Goal: Information Seeking & Learning: Find specific fact

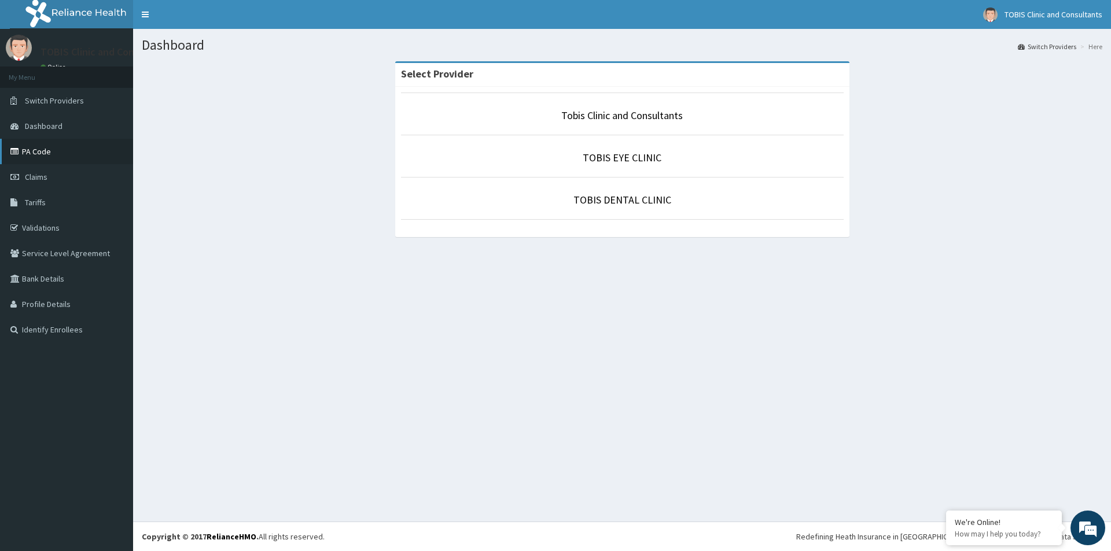
click at [30, 152] on link "PA Code" at bounding box center [66, 151] width 133 height 25
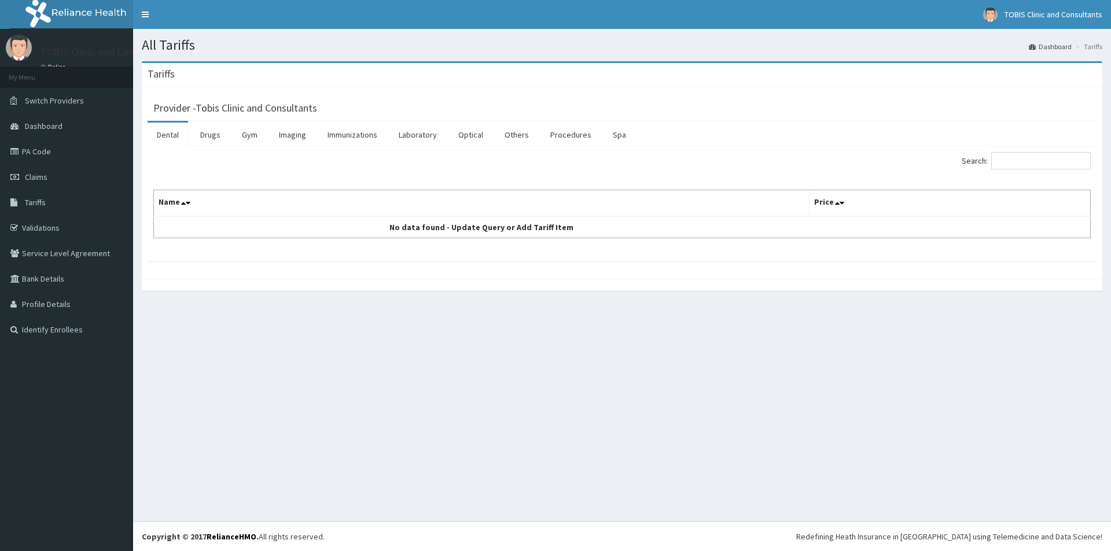
click at [44, 63] on link "Online" at bounding box center [54, 67] width 28 height 8
click at [42, 98] on span "Switch Providers" at bounding box center [54, 100] width 59 height 10
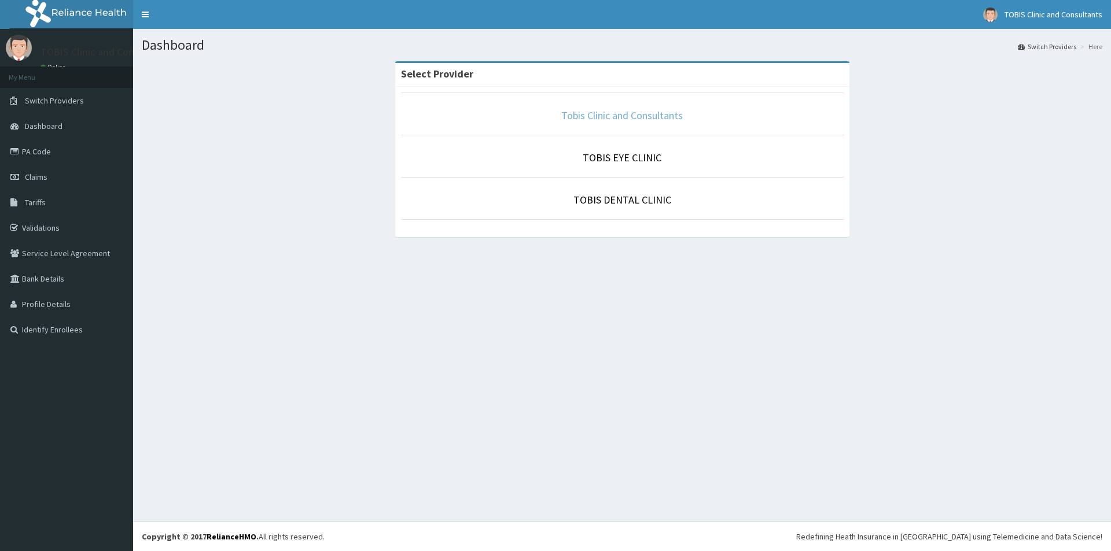
click at [590, 121] on link "Tobis Clinic and Consultants" at bounding box center [621, 115] width 121 height 13
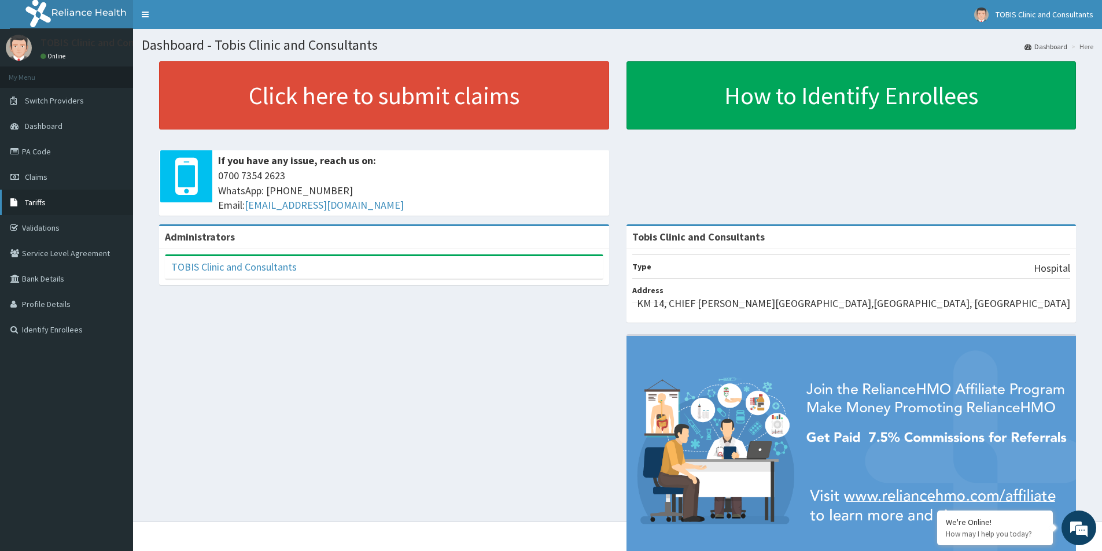
click at [41, 205] on span "Tariffs" at bounding box center [35, 202] width 21 height 10
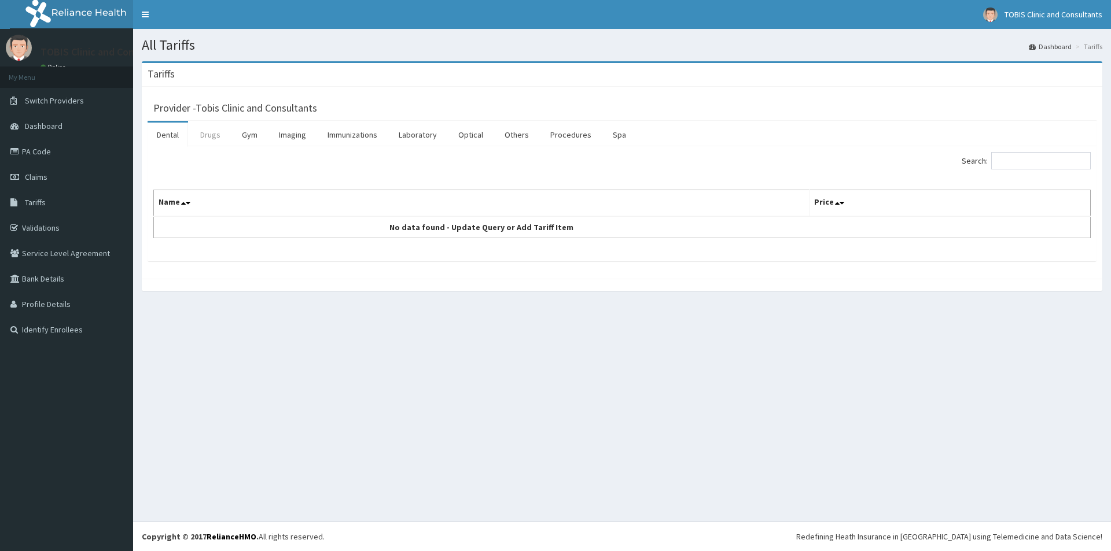
click at [196, 131] on link "Drugs" at bounding box center [210, 135] width 39 height 24
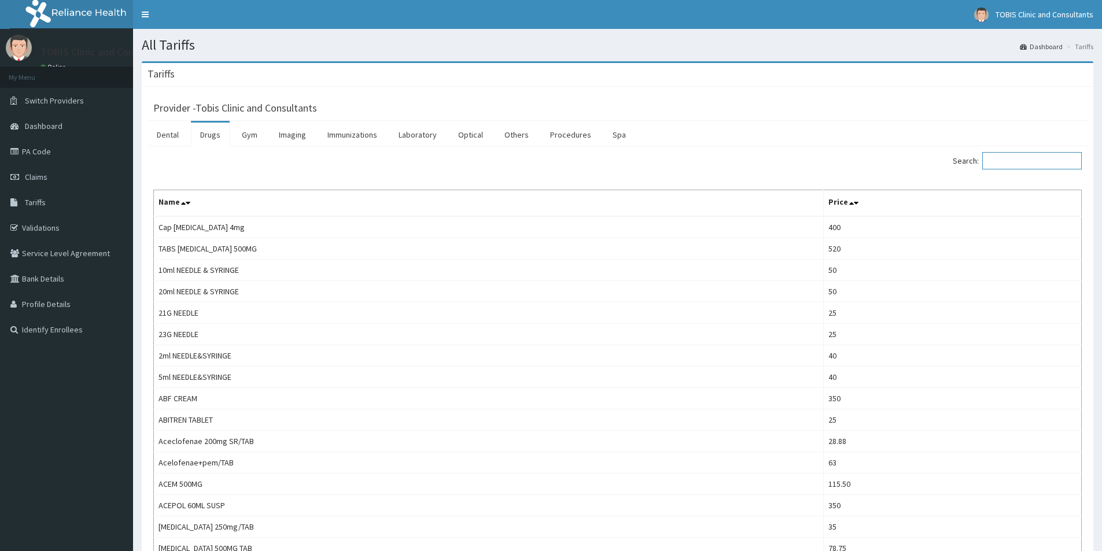
click at [1017, 163] on input "Search:" at bounding box center [1031, 160] width 99 height 17
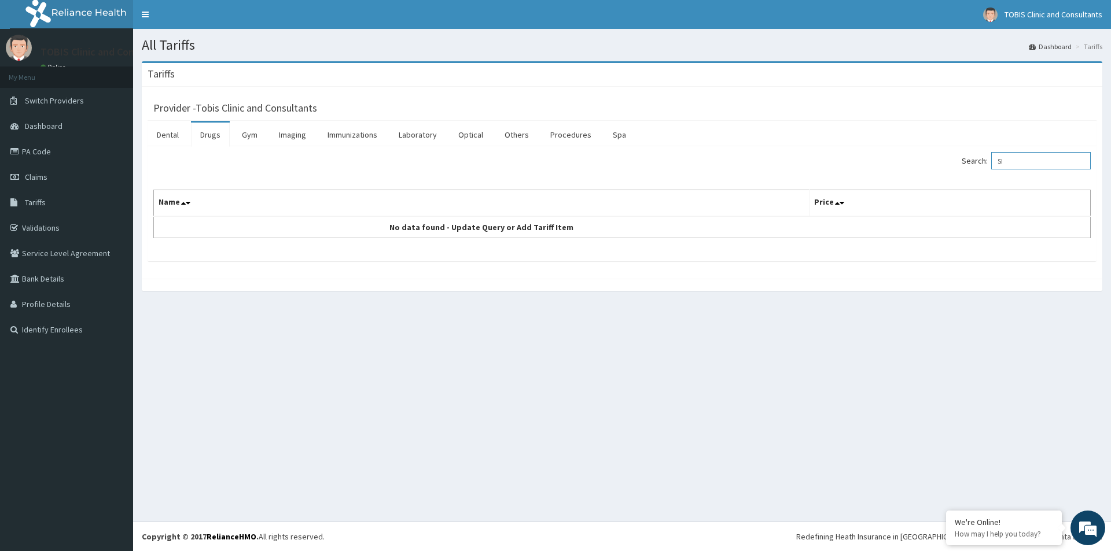
type input "S"
click at [1022, 158] on input "MANIX" at bounding box center [1040, 160] width 99 height 17
click at [1034, 160] on input "GALVUS" at bounding box center [1040, 160] width 99 height 17
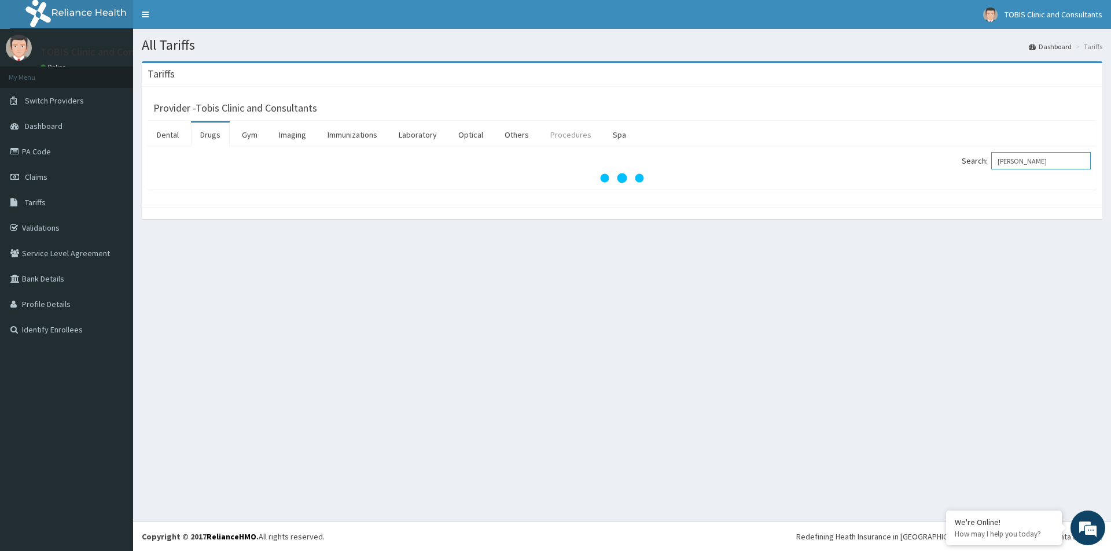
type input "orth"
click at [571, 134] on link "Procedures" at bounding box center [571, 135] width 60 height 24
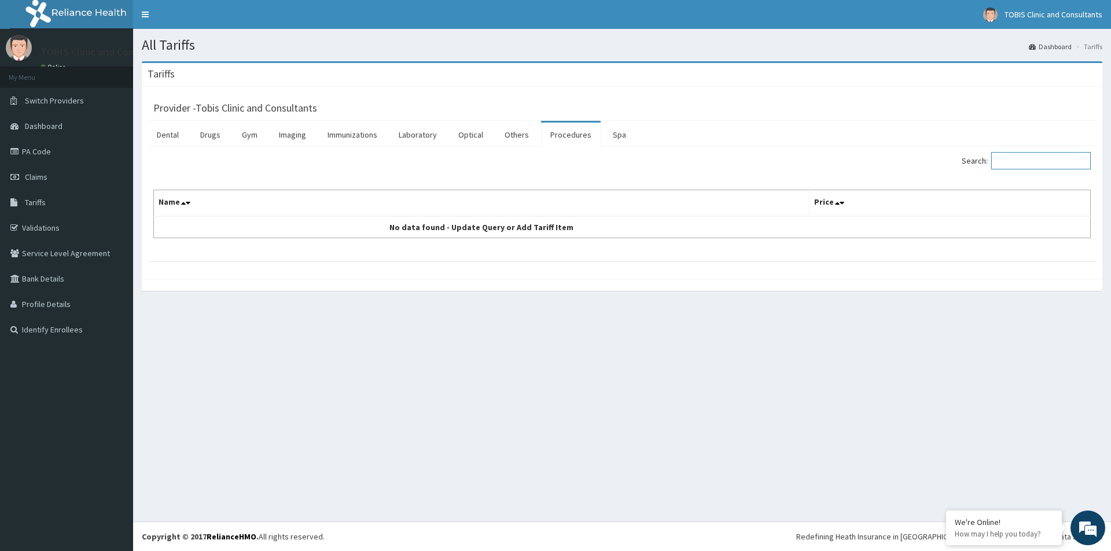
click at [1009, 154] on input "Search:" at bounding box center [1040, 160] width 99 height 17
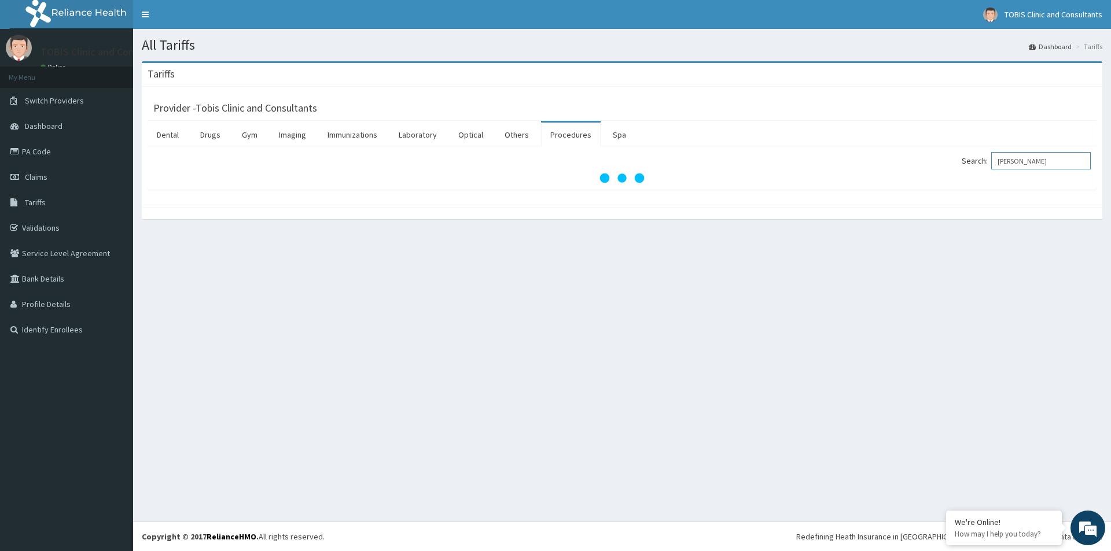
type input "orth"
